Goal: Book appointment/travel/reservation

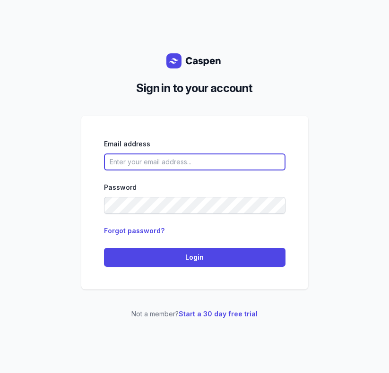
type input "[EMAIL_ADDRESS][DOMAIN_NAME]"
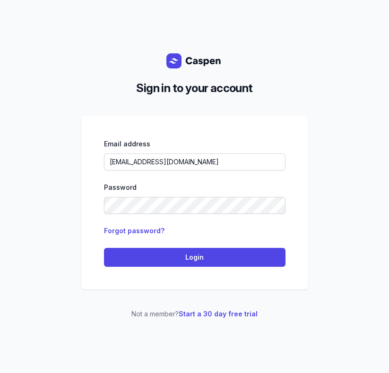
click at [83, 280] on div "Email address charlee@courtneymaccounselling.com.au Password Forgot password? L…" at bounding box center [194, 203] width 227 height 174
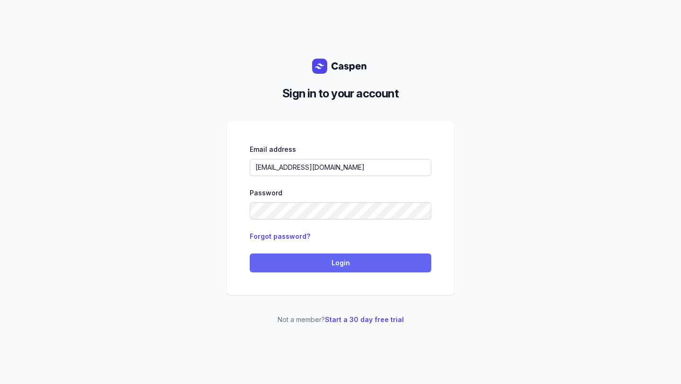
click at [346, 262] on span "Login" at bounding box center [340, 262] width 170 height 11
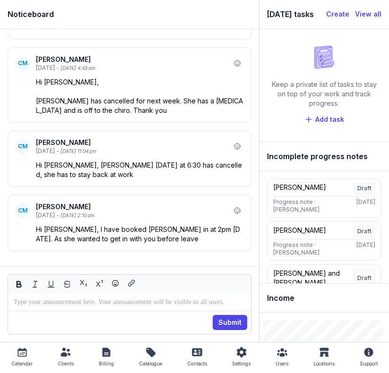
click at [22, 356] on icon at bounding box center [21, 352] width 9 height 9
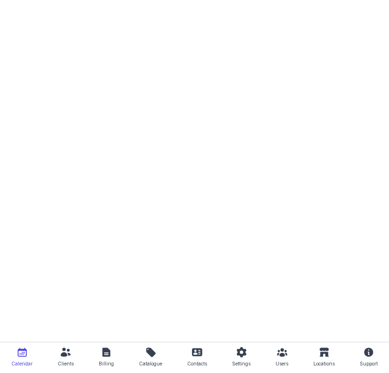
select select "week"
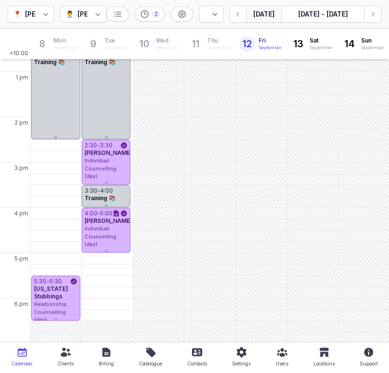
scroll to position [225, 0]
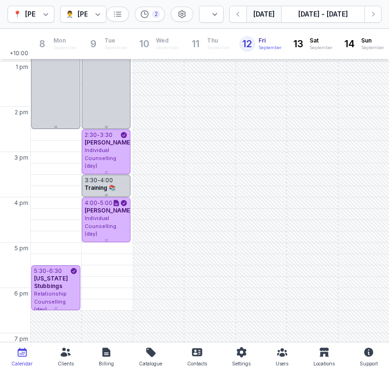
click at [385, 15] on div "📍 [PERSON_NAME] Counselling 👨‍⚕️ [PERSON_NAME] 2 Day 3 days Work week Week [DAT…" at bounding box center [194, 14] width 389 height 29
click at [378, 15] on button "Next week" at bounding box center [372, 14] width 17 height 17
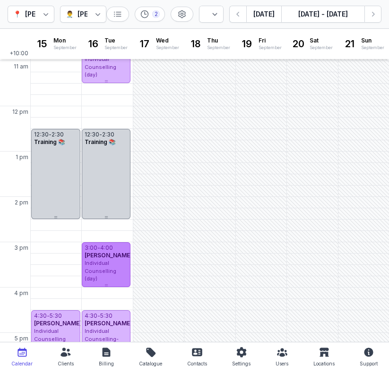
scroll to position [173, 0]
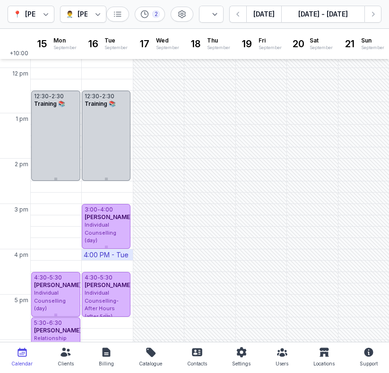
click at [108, 257] on div "4:00 PM - Tue" at bounding box center [106, 255] width 45 height 9
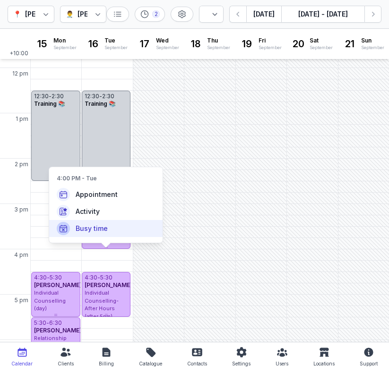
click at [92, 226] on span "Busy time" at bounding box center [92, 228] width 32 height 9
select select
type input "[DATE]"
select select "16:00"
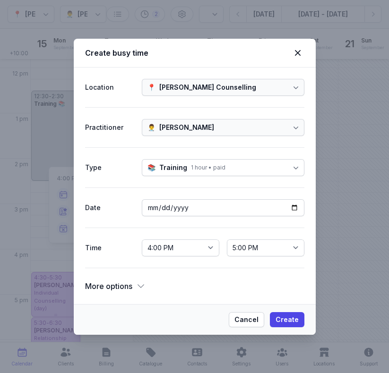
click at [211, 167] on div "1 hour • paid" at bounding box center [208, 168] width 35 height 8
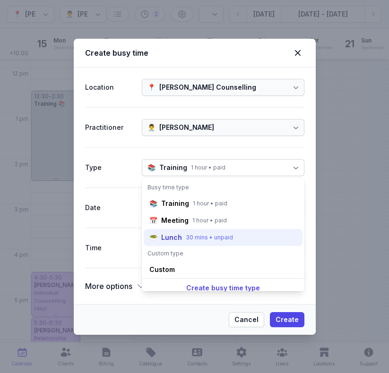
click at [198, 238] on div "30 mins • unpaid" at bounding box center [209, 238] width 47 height 8
select select "16:30"
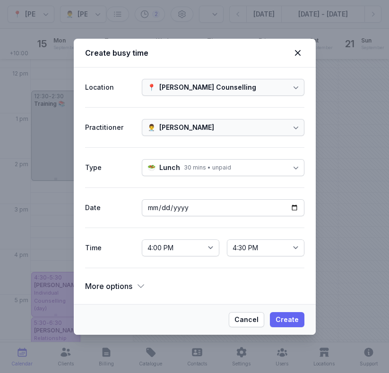
click at [283, 318] on span "Create" at bounding box center [287, 319] width 23 height 11
select select
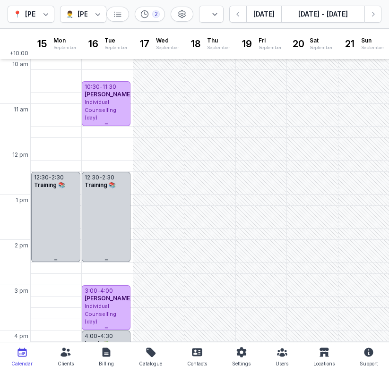
scroll to position [0, 0]
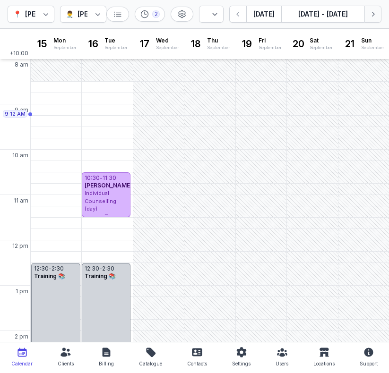
click at [379, 11] on button "Next week" at bounding box center [372, 14] width 17 height 17
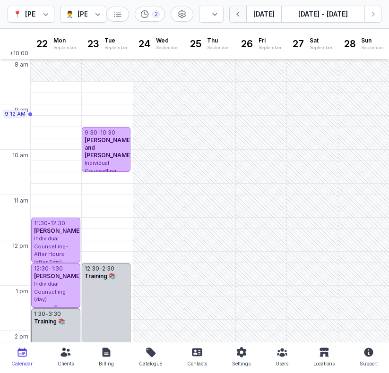
click at [237, 18] on icon "button" at bounding box center [238, 13] width 9 height 9
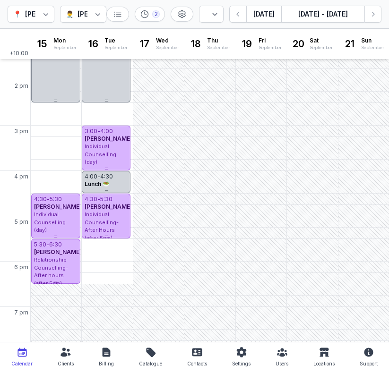
scroll to position [261, 0]
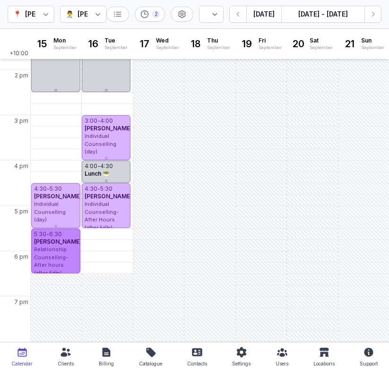
click at [68, 252] on div "Relationship Counselling- After hours (after 5pm)" at bounding box center [55, 261] width 43 height 31
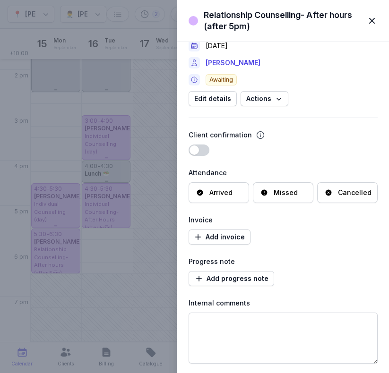
scroll to position [0, 0]
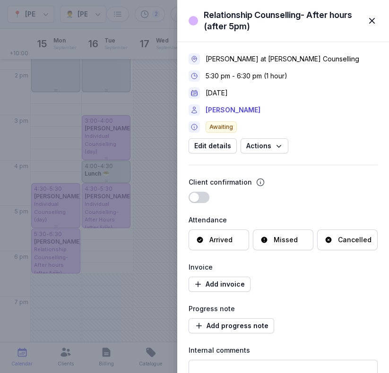
click at [372, 23] on span "button" at bounding box center [372, 20] width 21 height 21
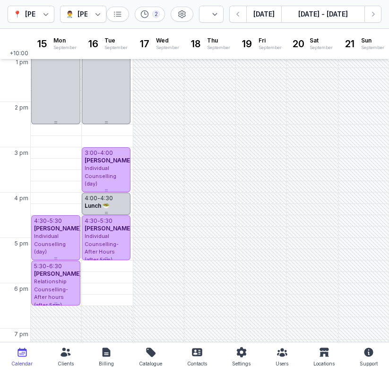
scroll to position [261, 0]
